Goal: Information Seeking & Learning: Learn about a topic

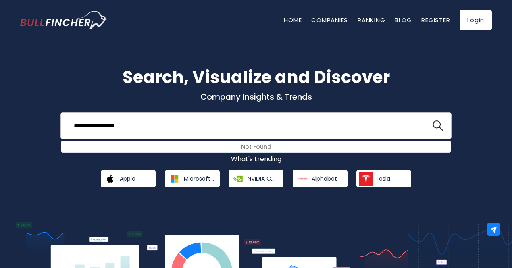
drag, startPoint x: 112, startPoint y: 128, endPoint x: 93, endPoint y: 123, distance: 19.9
click at [93, 123] on input "**********" at bounding box center [246, 125] width 354 height 15
type input "******"
click at [432, 120] on button at bounding box center [437, 125] width 10 height 10
click at [434, 128] on img "search icon" at bounding box center [437, 125] width 10 height 10
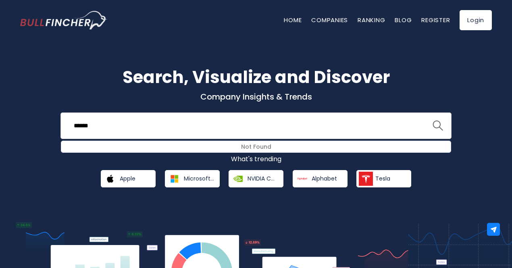
click at [434, 128] on img "search icon" at bounding box center [437, 125] width 10 height 10
click at [324, 21] on link "Companies" at bounding box center [329, 20] width 37 height 8
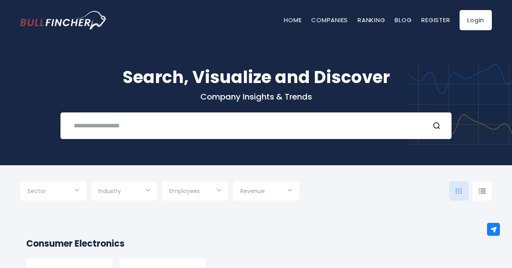
click at [126, 124] on input "text" at bounding box center [246, 125] width 354 height 15
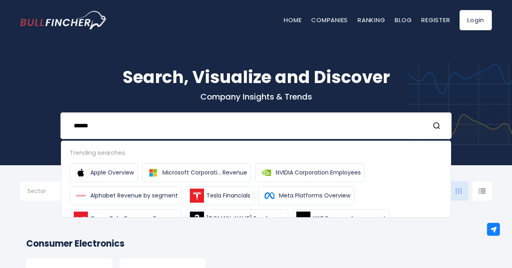
type input "******"
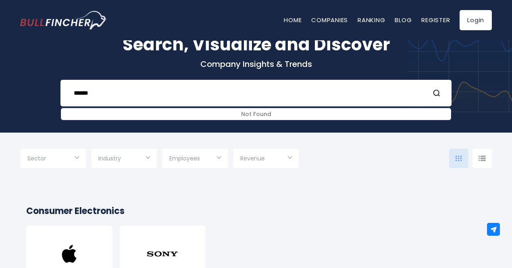
scroll to position [40, 0]
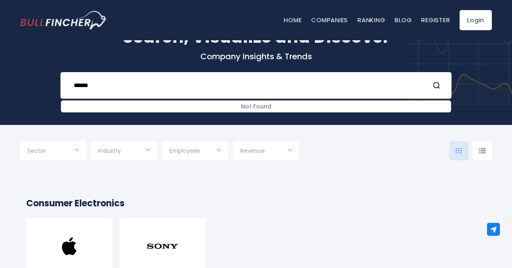
click at [70, 147] on input "Selection" at bounding box center [53, 151] width 52 height 15
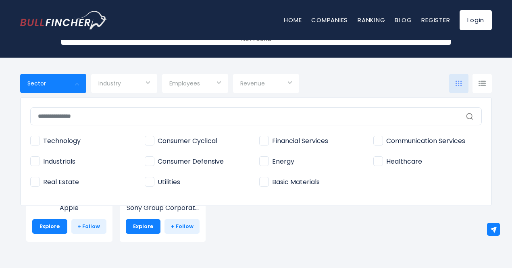
scroll to position [121, 0]
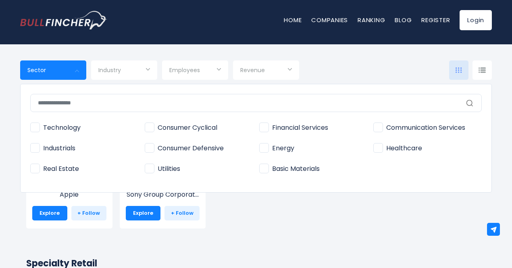
click at [379, 148] on span "Healthcare" at bounding box center [397, 148] width 49 height 8
type input "**********"
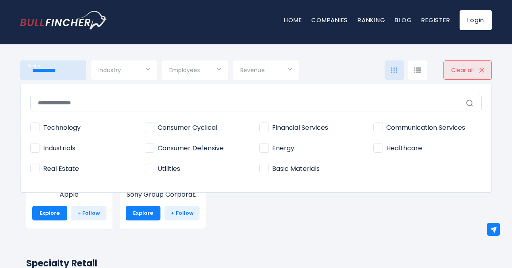
click at [129, 66] on div at bounding box center [256, 134] width 512 height 268
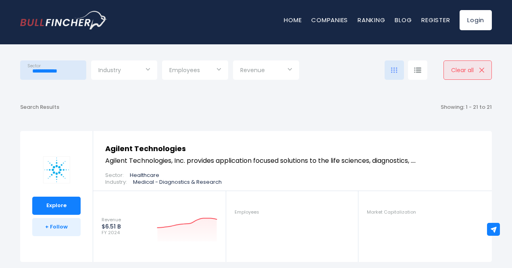
click at [139, 69] on input "Selection" at bounding box center [124, 71] width 52 height 15
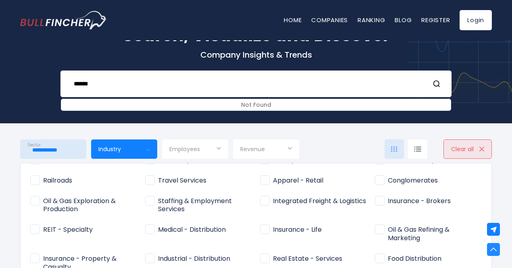
scroll to position [40, 0]
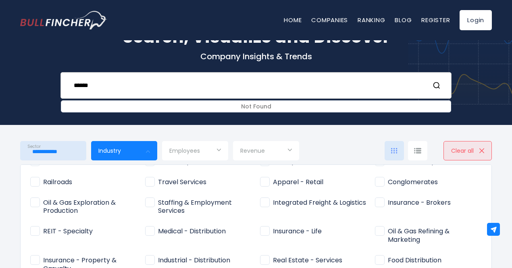
click at [182, 88] on input "******" at bounding box center [246, 85] width 354 height 15
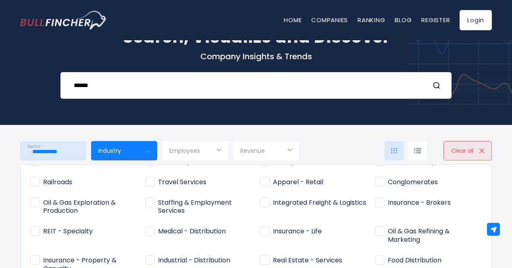
scroll to position [0, 0]
click at [482, 151] on div at bounding box center [256, 134] width 512 height 268
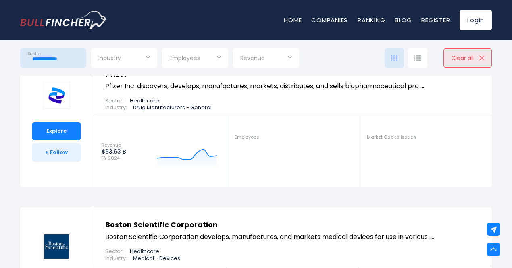
scroll to position [1692, 0]
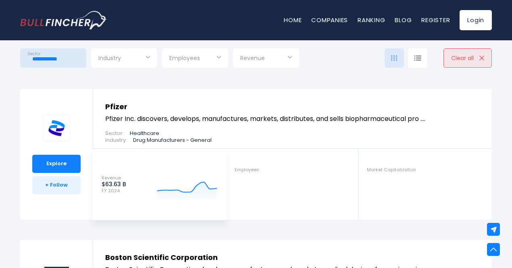
click at [128, 167] on div "Revenue $63.63 B FY 2024 Created with Highcharts 12.1.2" at bounding box center [160, 184] width 116 height 34
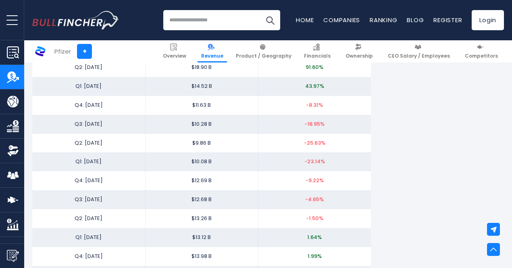
scroll to position [1450, 0]
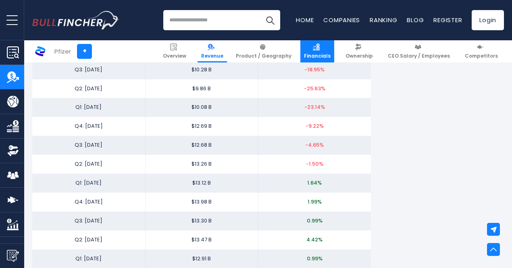
click at [309, 53] on span "Financials" at bounding box center [317, 56] width 27 height 6
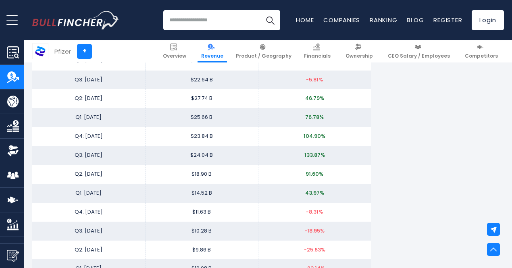
scroll to position [1128, 0]
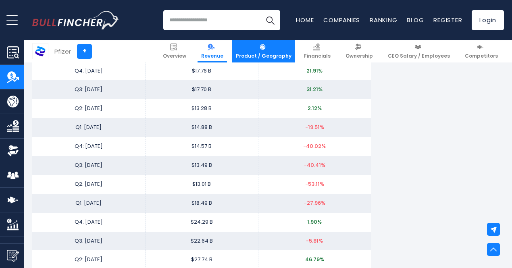
click at [267, 58] on span "Product / Geography" at bounding box center [264, 56] width 56 height 6
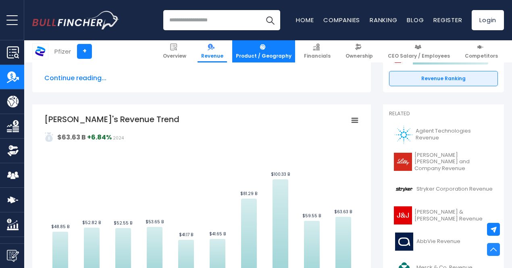
scroll to position [81, 0]
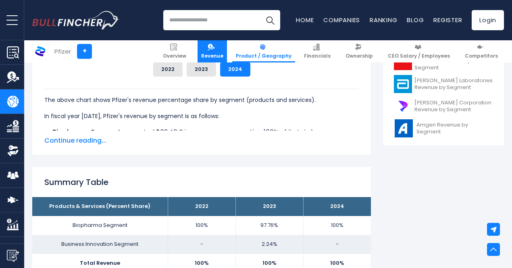
scroll to position [443, 0]
